Goal: Transaction & Acquisition: Purchase product/service

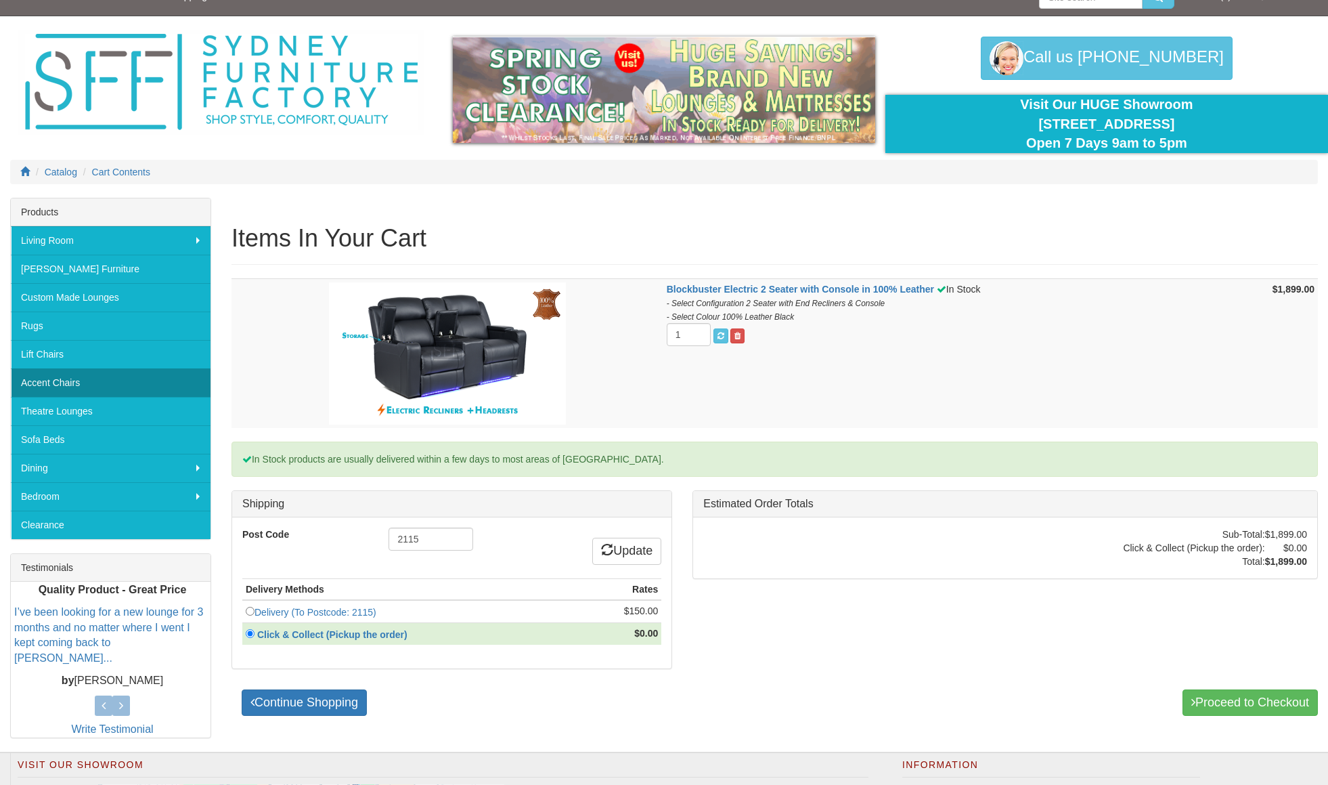
scroll to position [22, 0]
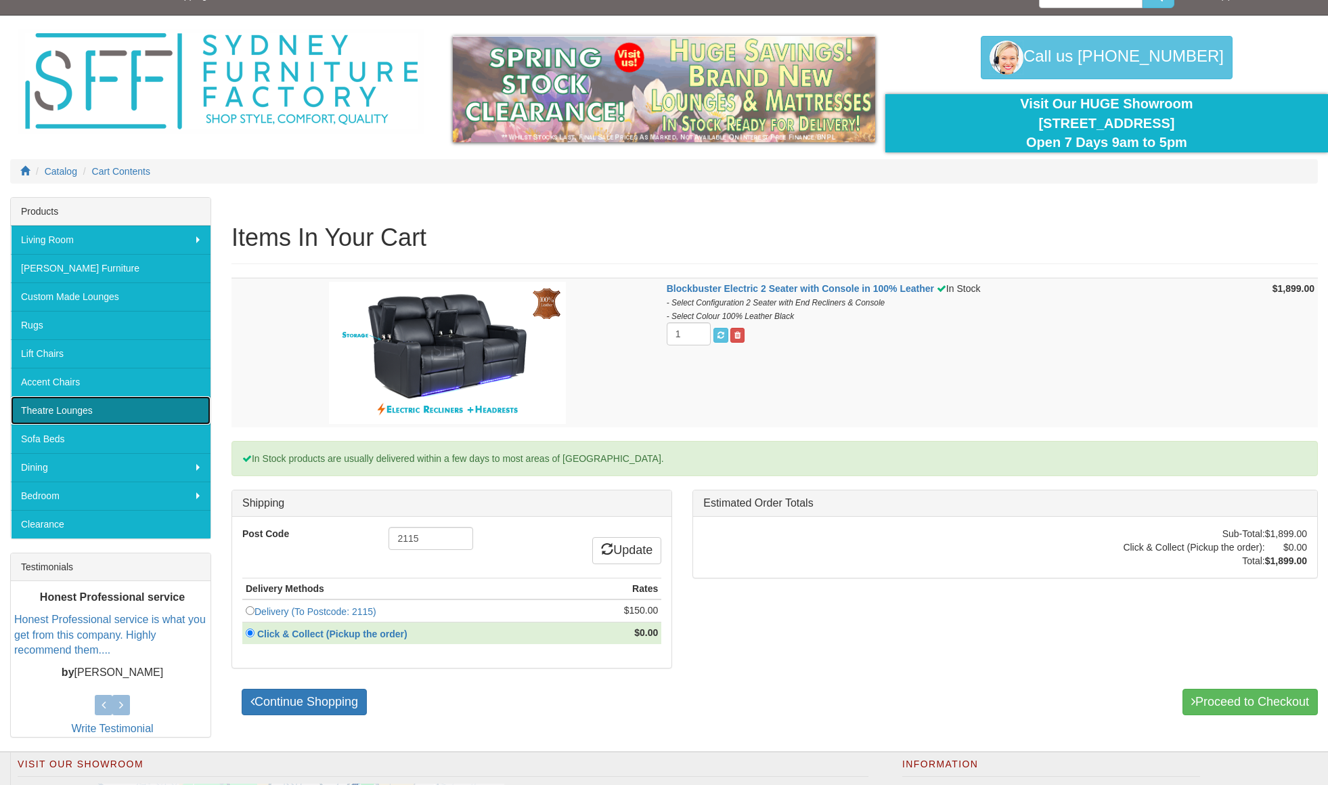
click at [95, 407] on link "Theatre Lounges" at bounding box center [111, 410] width 200 height 28
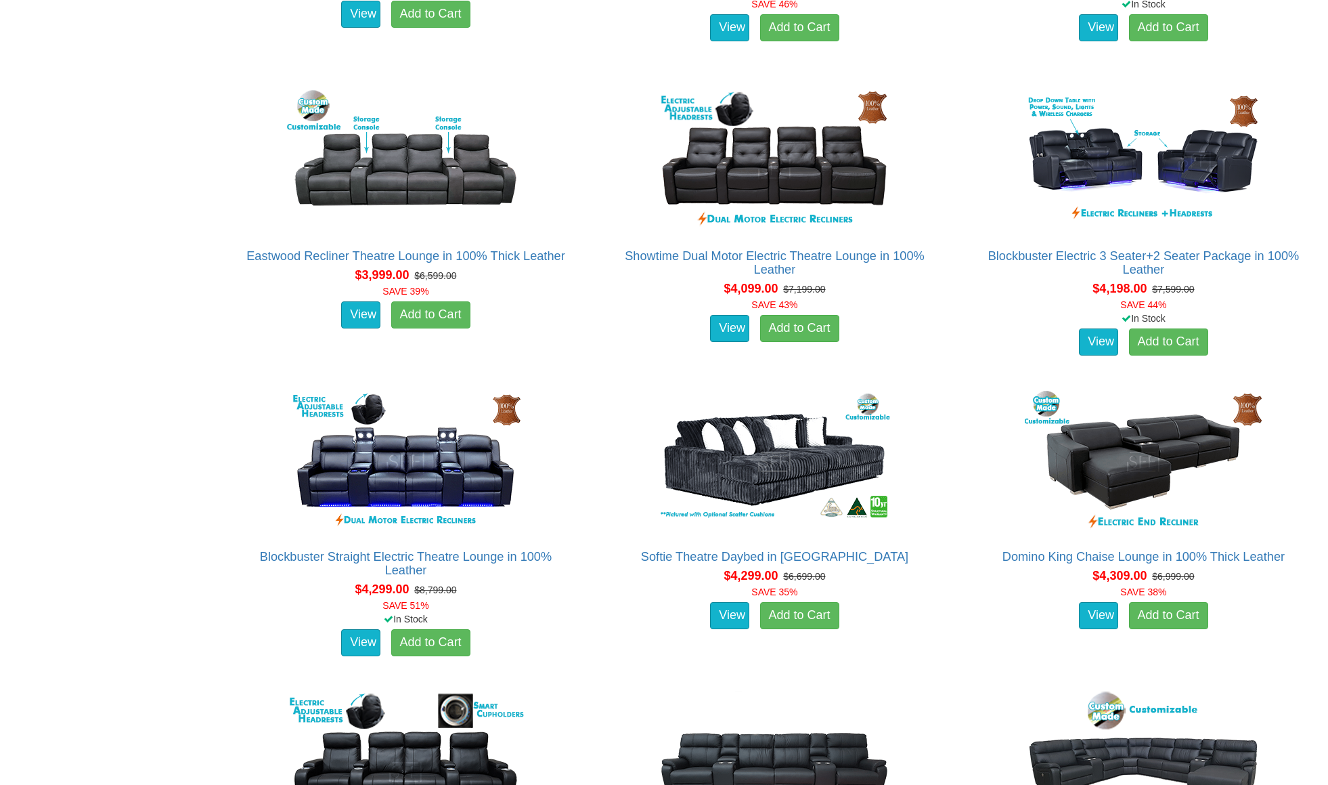
scroll to position [3584, 0]
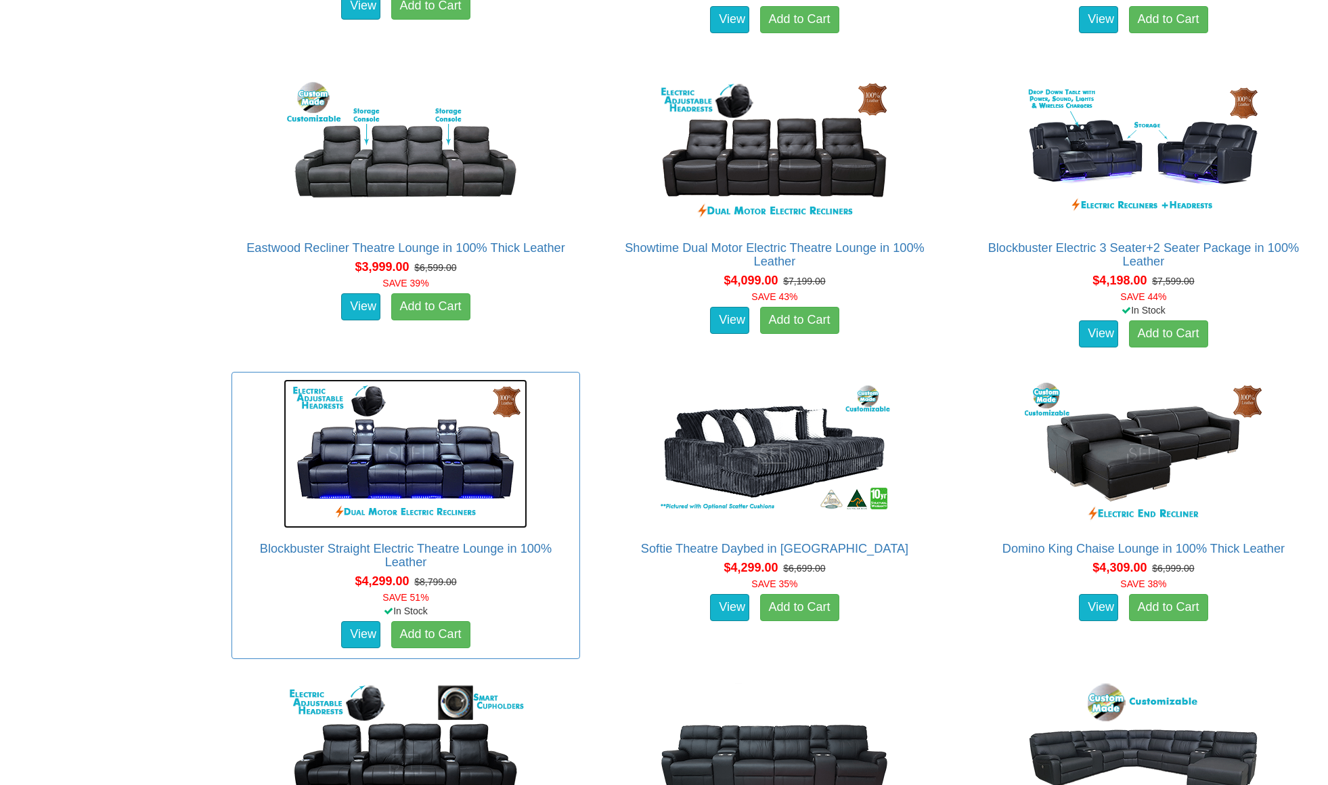
click at [434, 454] on img at bounding box center [406, 453] width 244 height 149
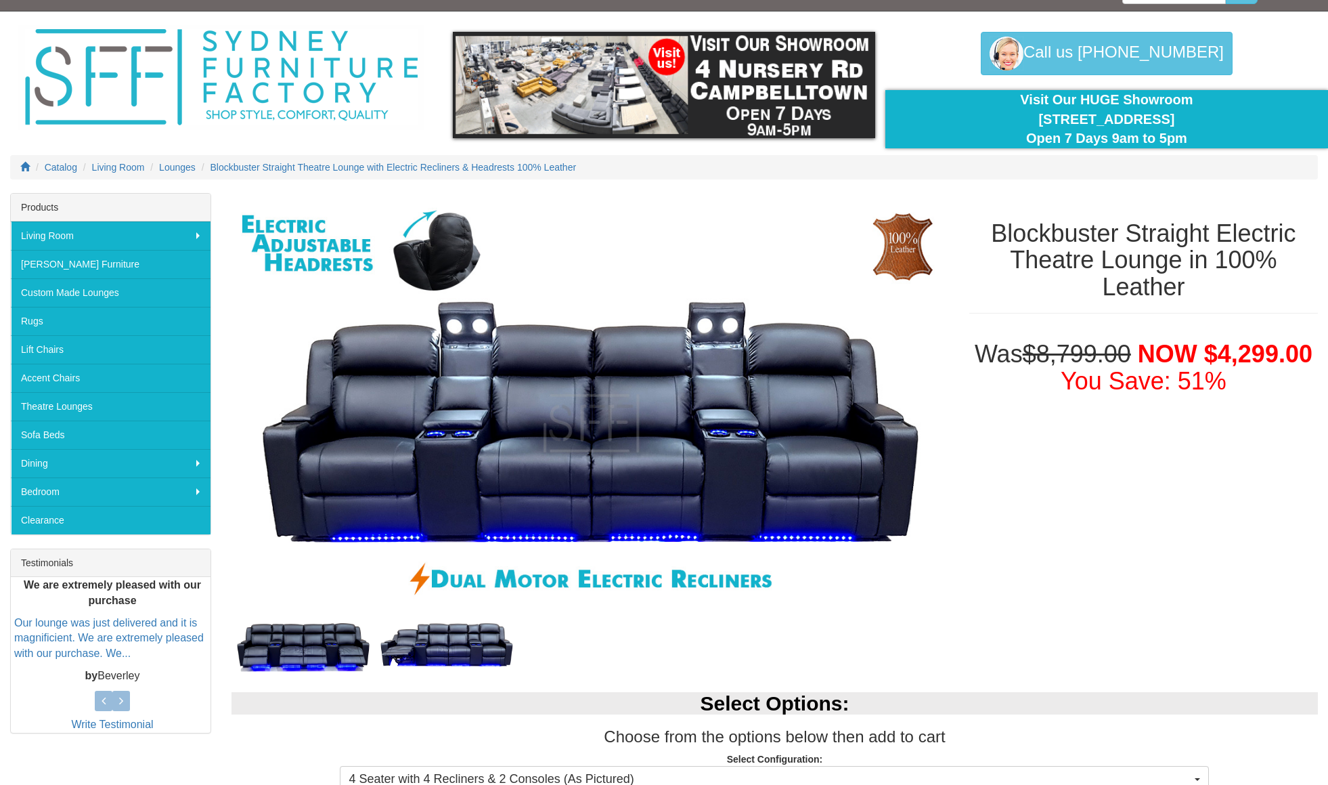
scroll to position [26, 0]
